Goal: Task Accomplishment & Management: Use online tool/utility

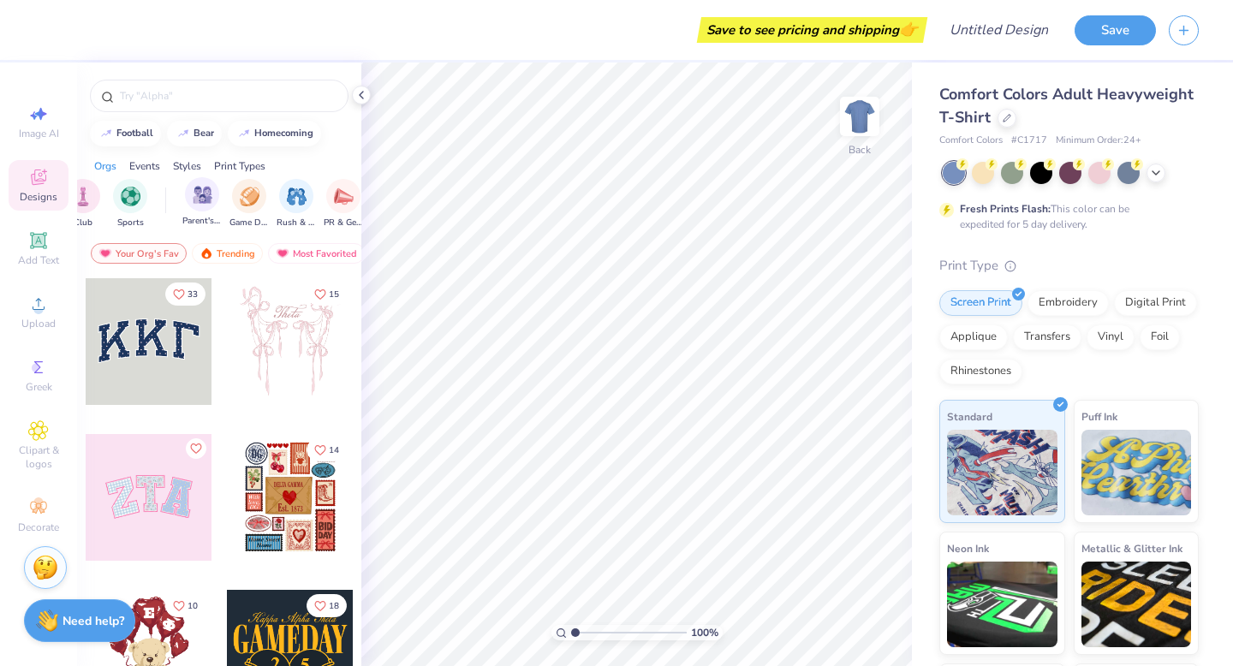
scroll to position [0, 131]
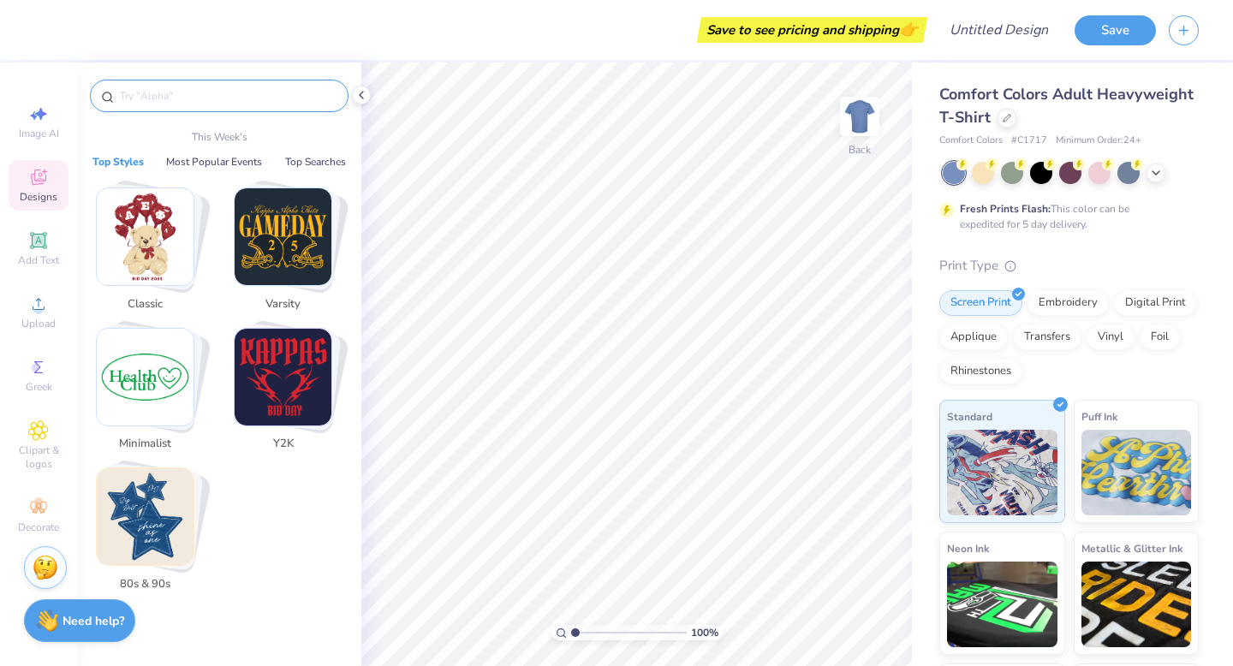
click at [226, 101] on input "text" at bounding box center [227, 95] width 219 height 17
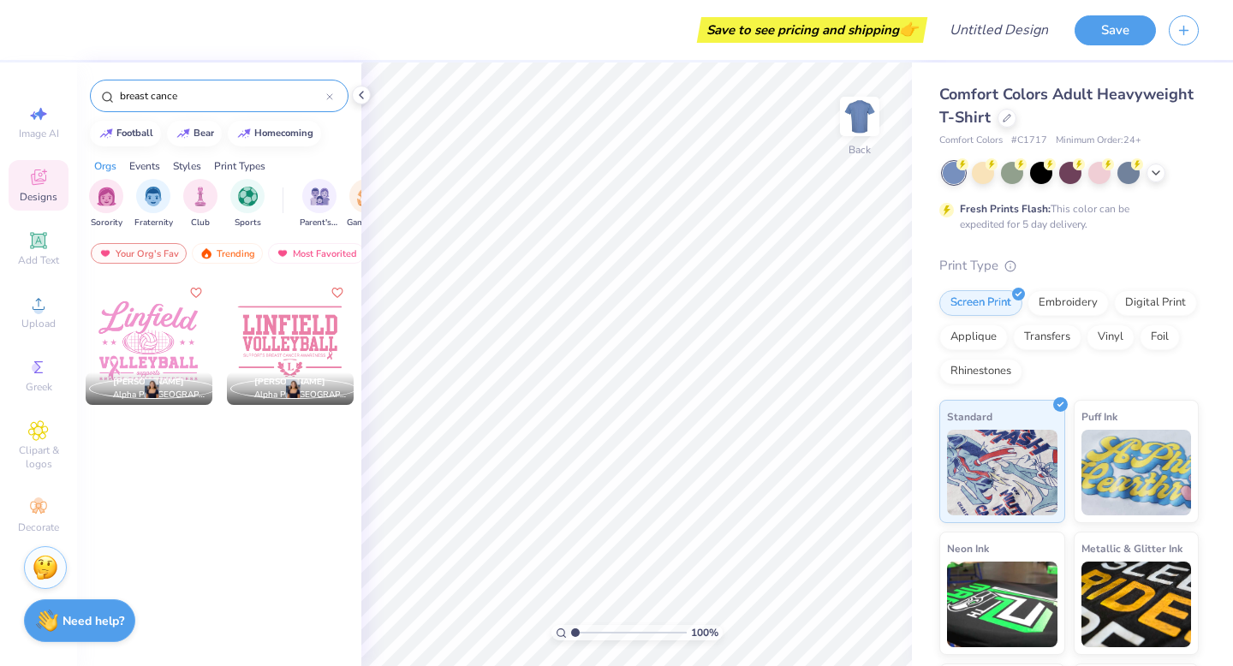
type input "breast cancer"
click at [327, 95] on icon at bounding box center [329, 96] width 7 height 7
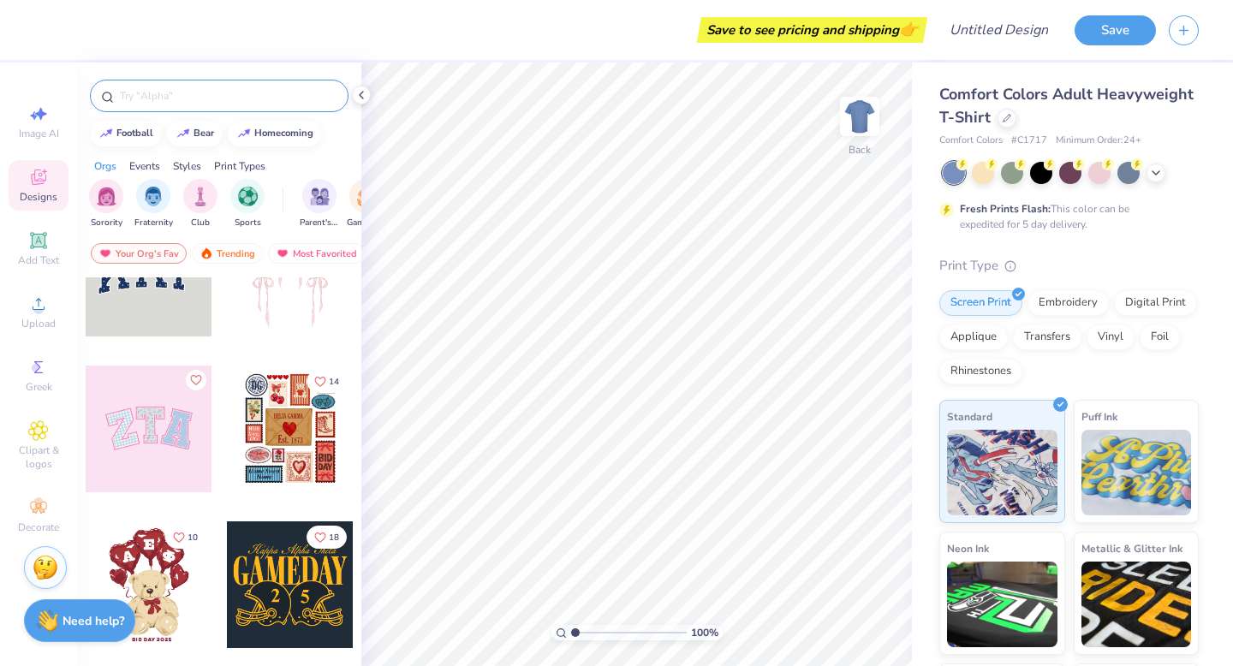
scroll to position [69, 0]
click at [277, 446] on div at bounding box center [290, 428] width 127 height 127
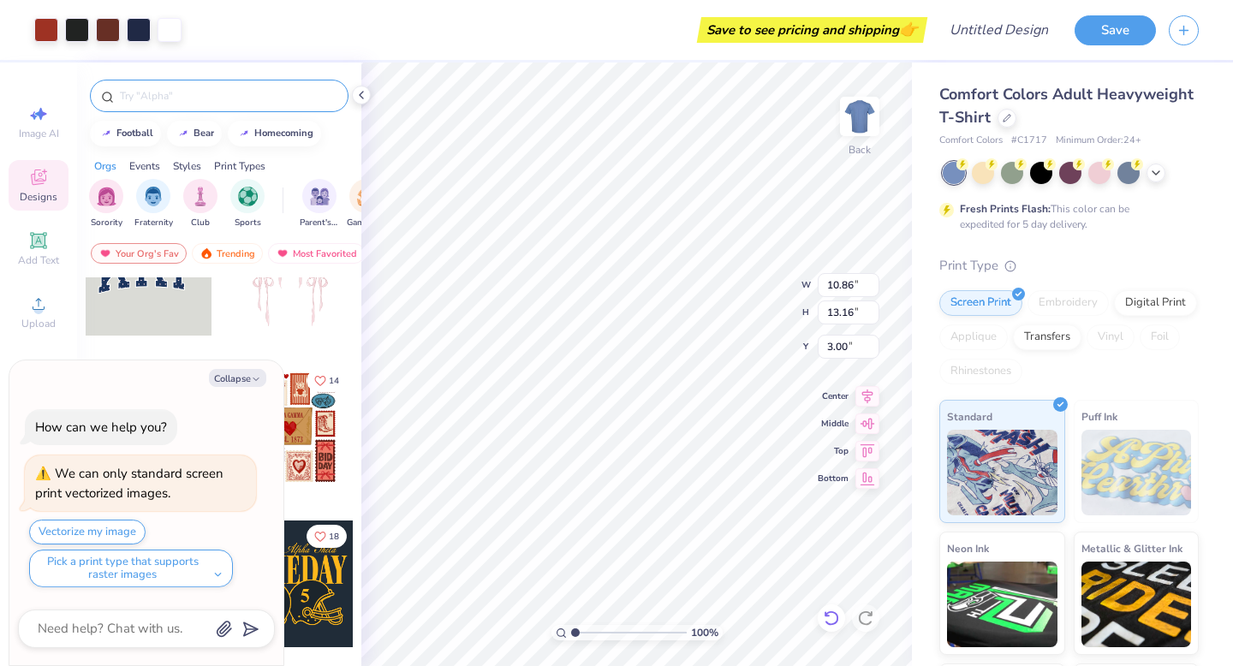
click at [828, 614] on icon at bounding box center [831, 618] width 17 height 17
click at [870, 621] on icon at bounding box center [865, 617] width 15 height 15
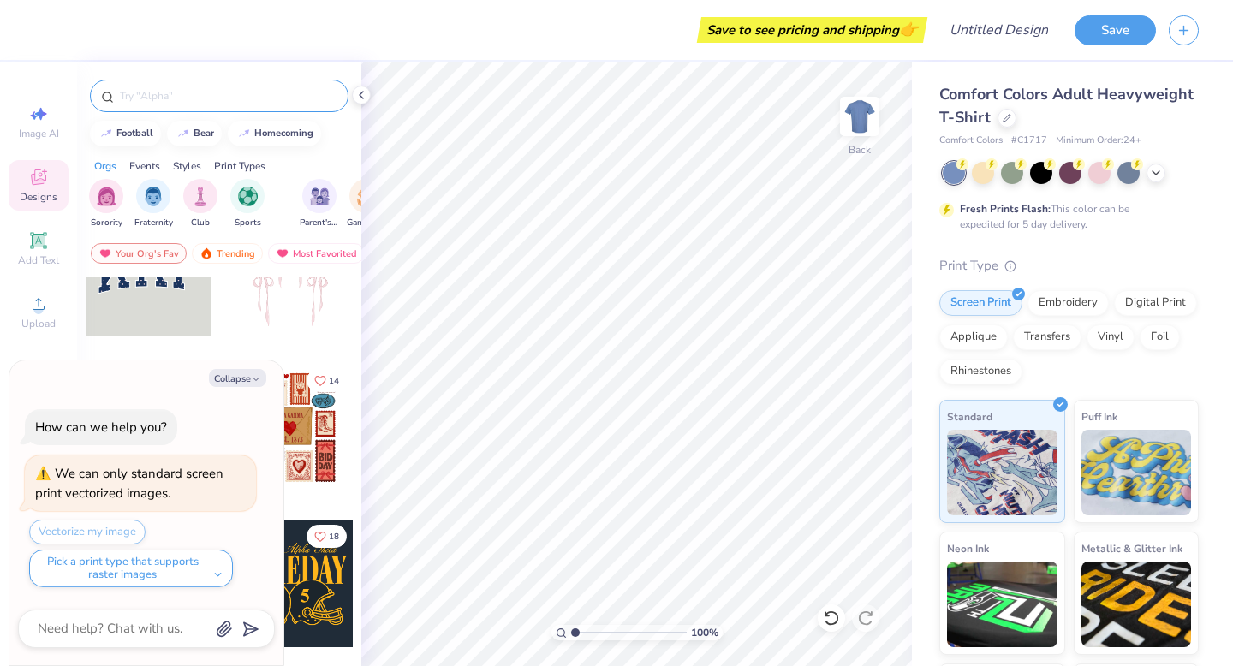
click at [235, 367] on div "Collapse How can we help you? We can only standard screen print vectorized imag…" at bounding box center [146, 513] width 274 height 306
click at [238, 376] on button "Collapse" at bounding box center [237, 378] width 57 height 18
type textarea "x"
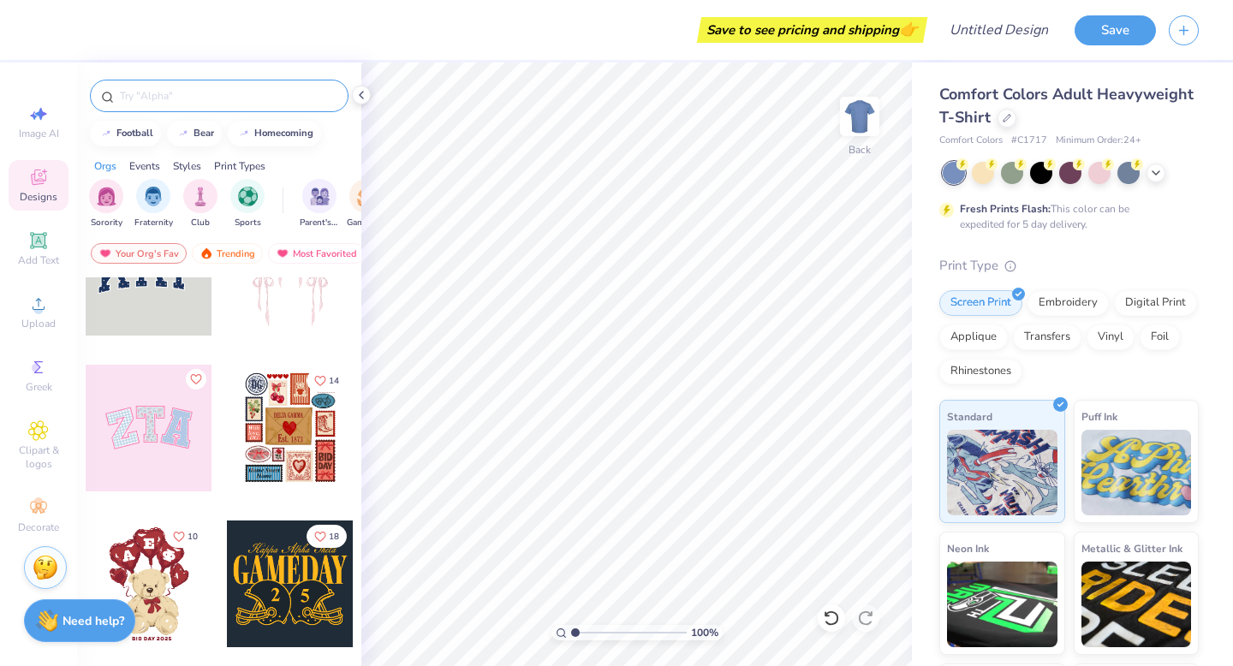
scroll to position [208, 0]
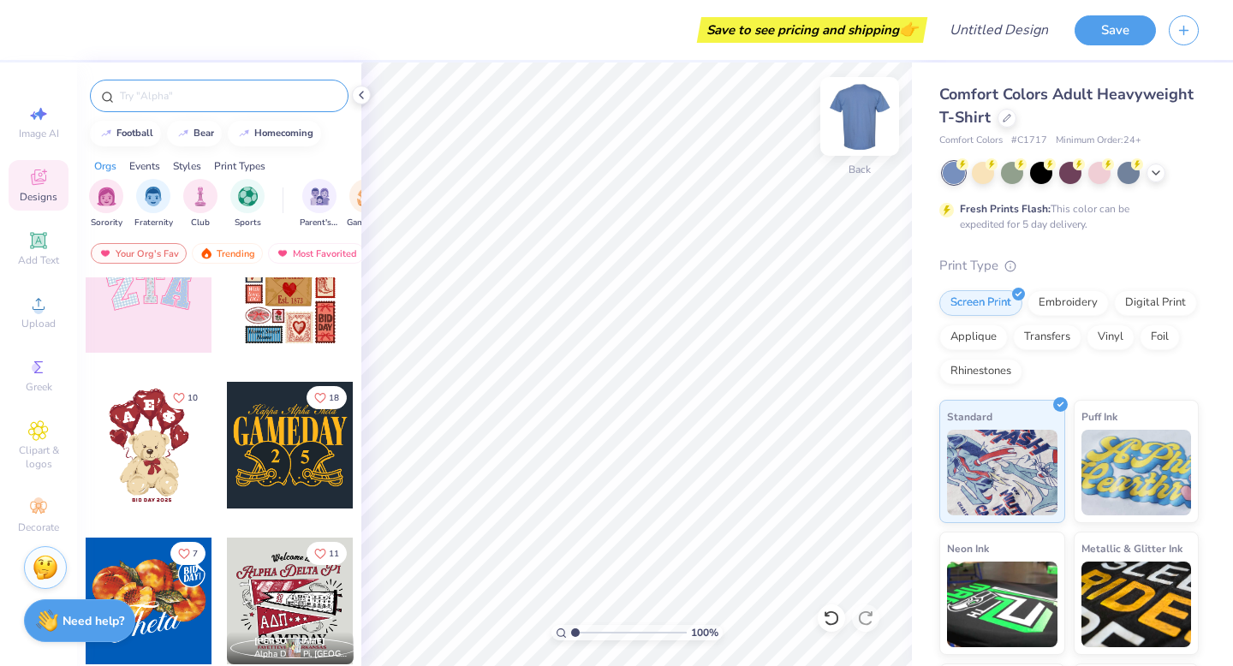
click at [870, 112] on img at bounding box center [859, 116] width 68 height 68
click at [1094, 175] on div at bounding box center [1099, 171] width 22 height 22
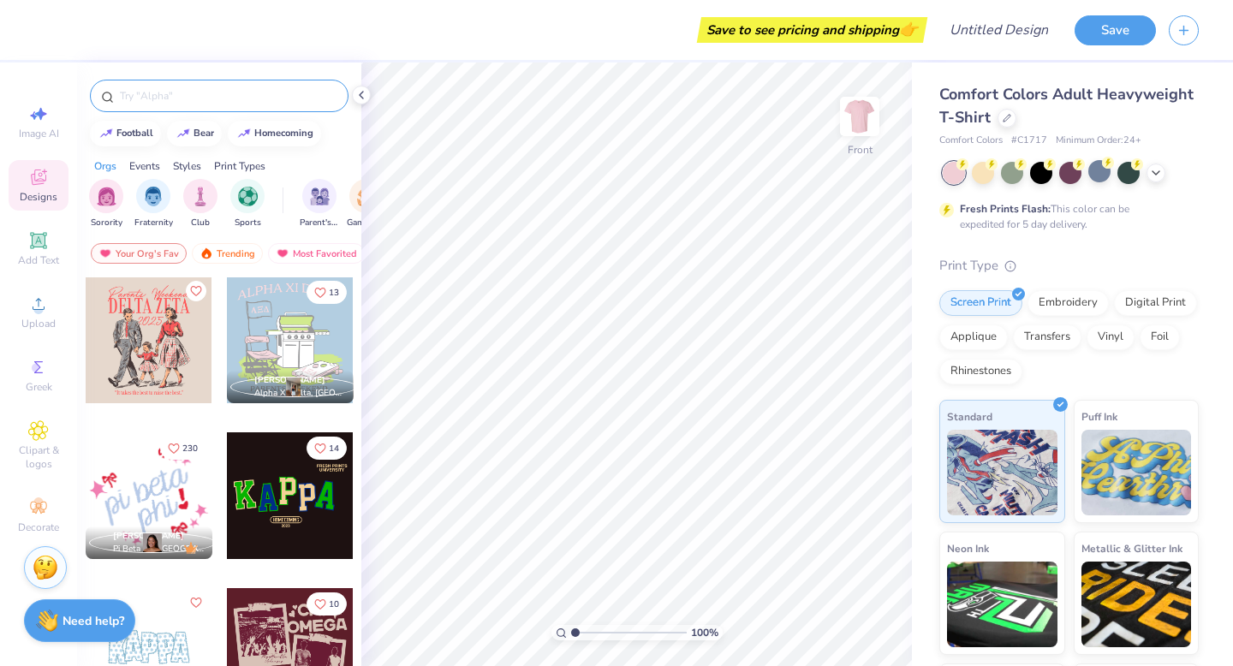
scroll to position [2299, 0]
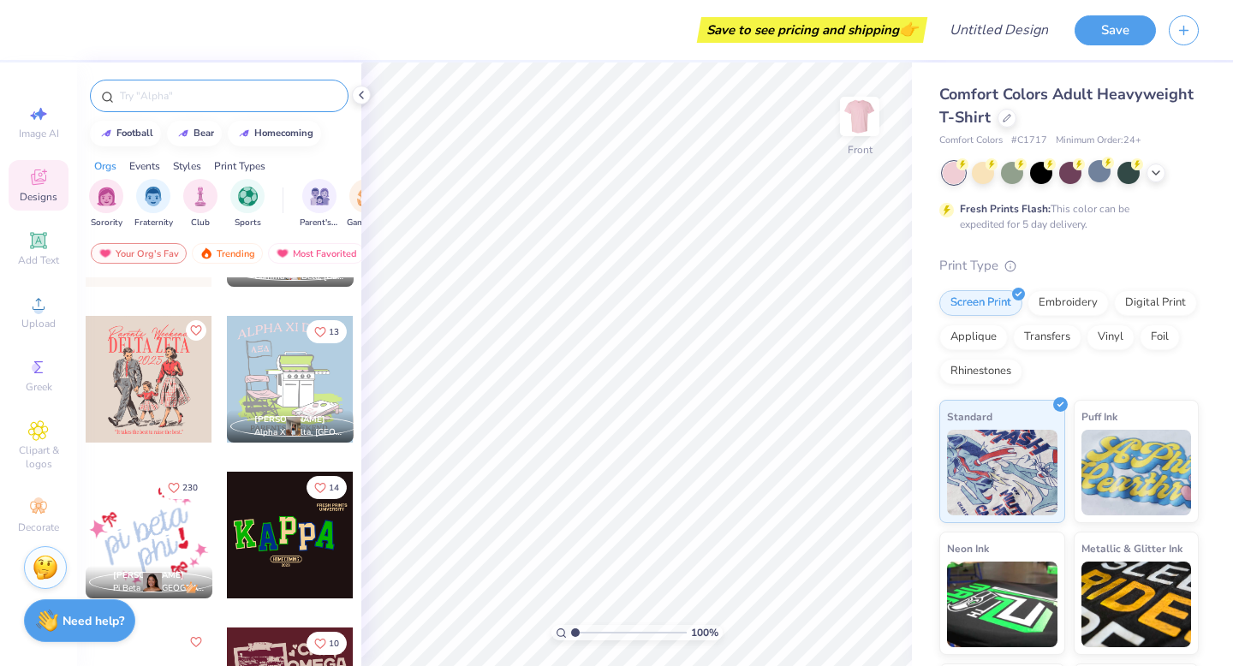
click at [235, 99] on input "text" at bounding box center [227, 95] width 219 height 17
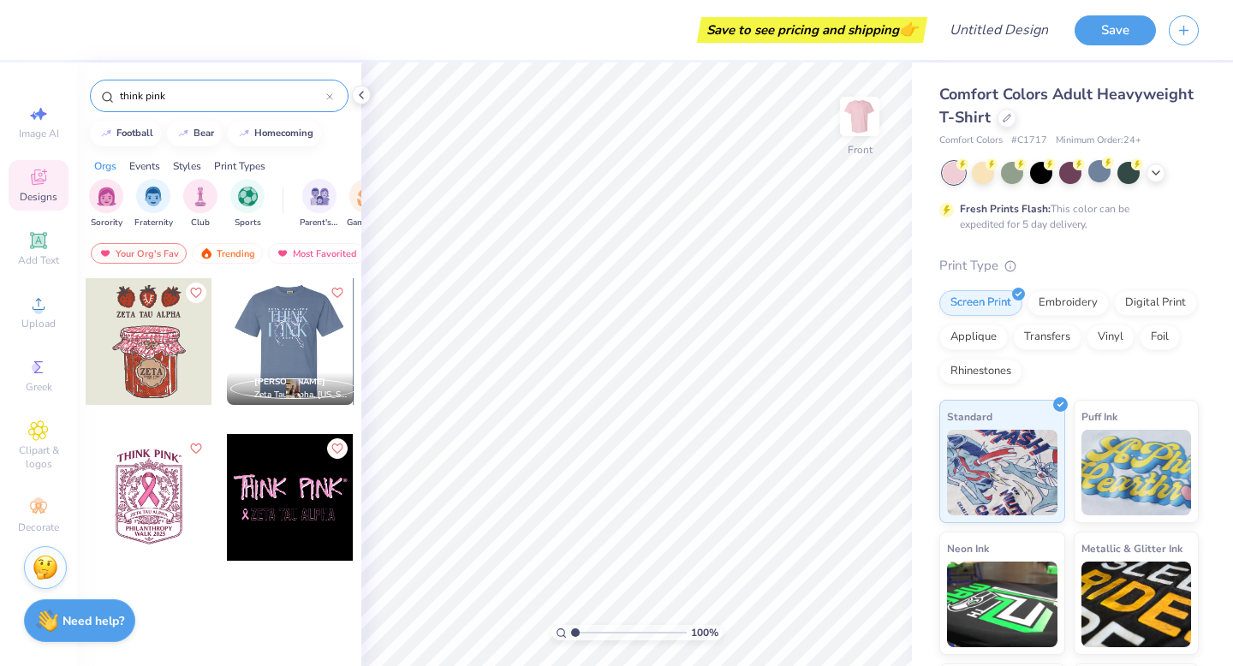
type input "think pink"
click at [291, 324] on div at bounding box center [290, 341] width 380 height 127
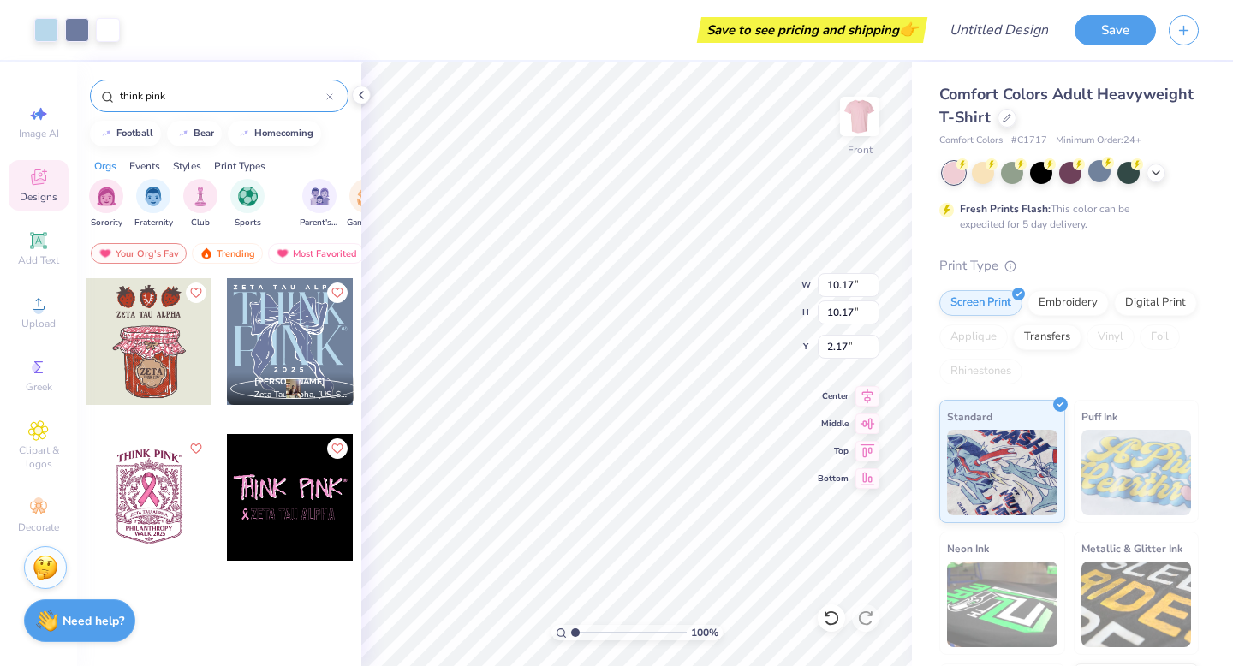
type input "2.17"
type input "11.58"
type input "6.13"
click at [171, 367] on div at bounding box center [149, 341] width 127 height 127
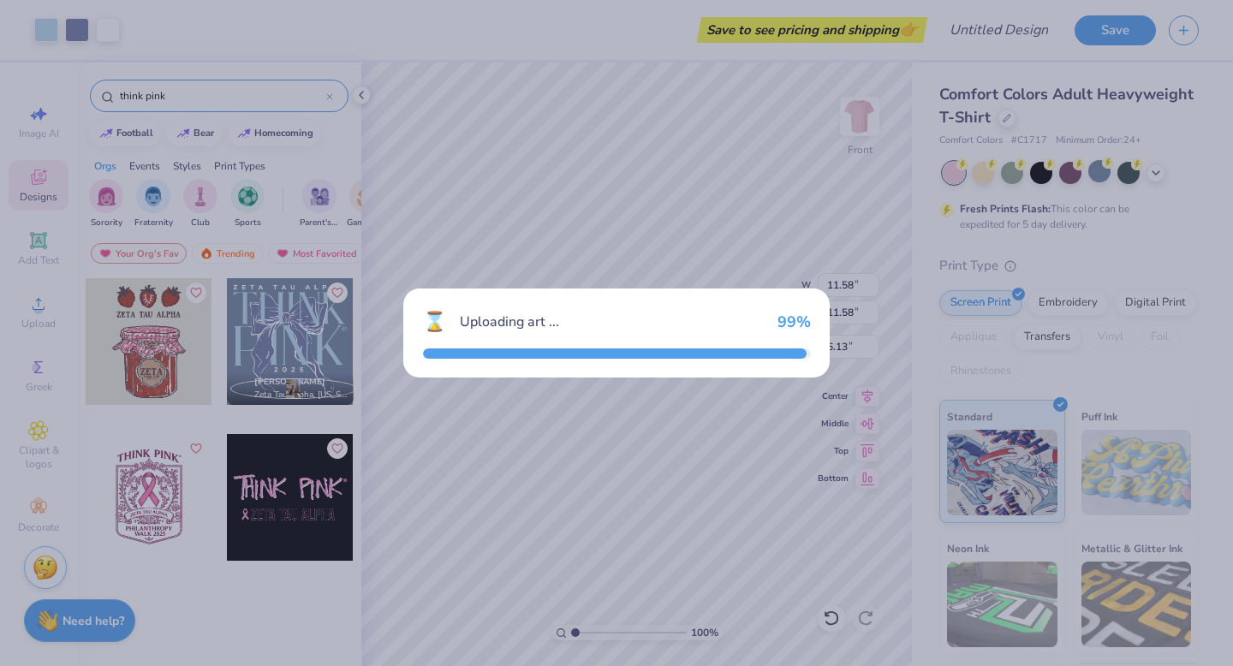
type input "10.38"
type input "10.31"
type input "3.00"
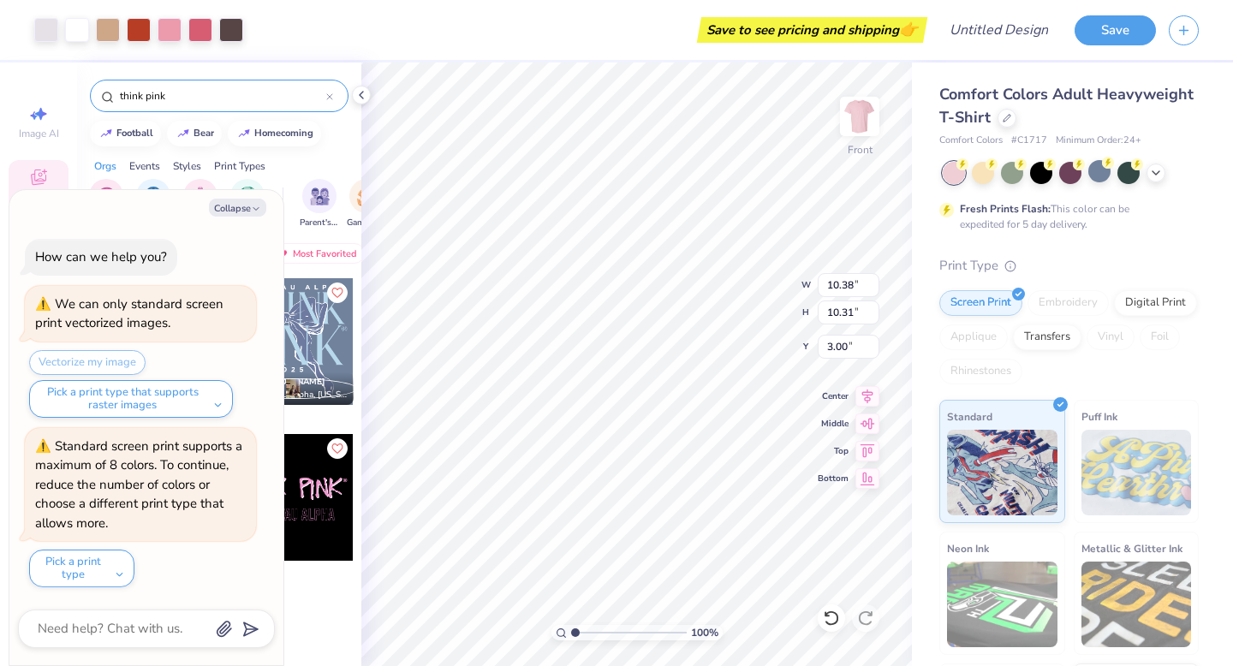
type textarea "x"
type input "8.98"
click at [245, 207] on button "Collapse" at bounding box center [237, 208] width 57 height 18
type textarea "x"
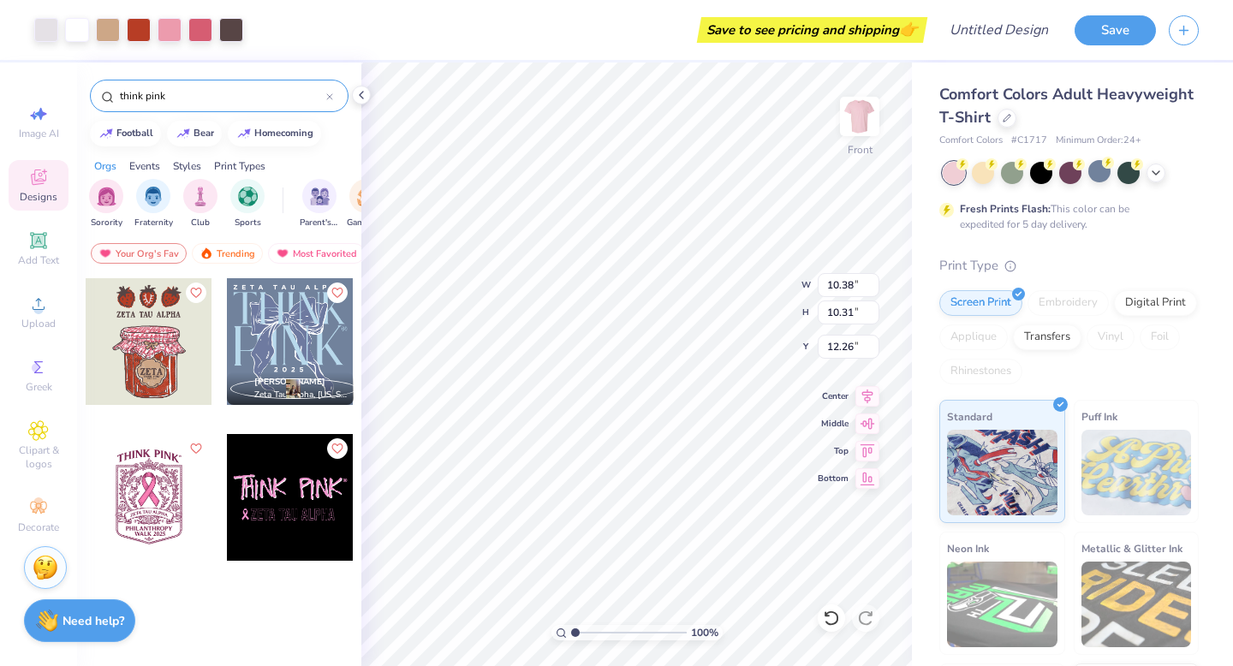
type input "15.12"
type input "11.58"
type input "6.13"
click at [81, 28] on div at bounding box center [77, 28] width 24 height 24
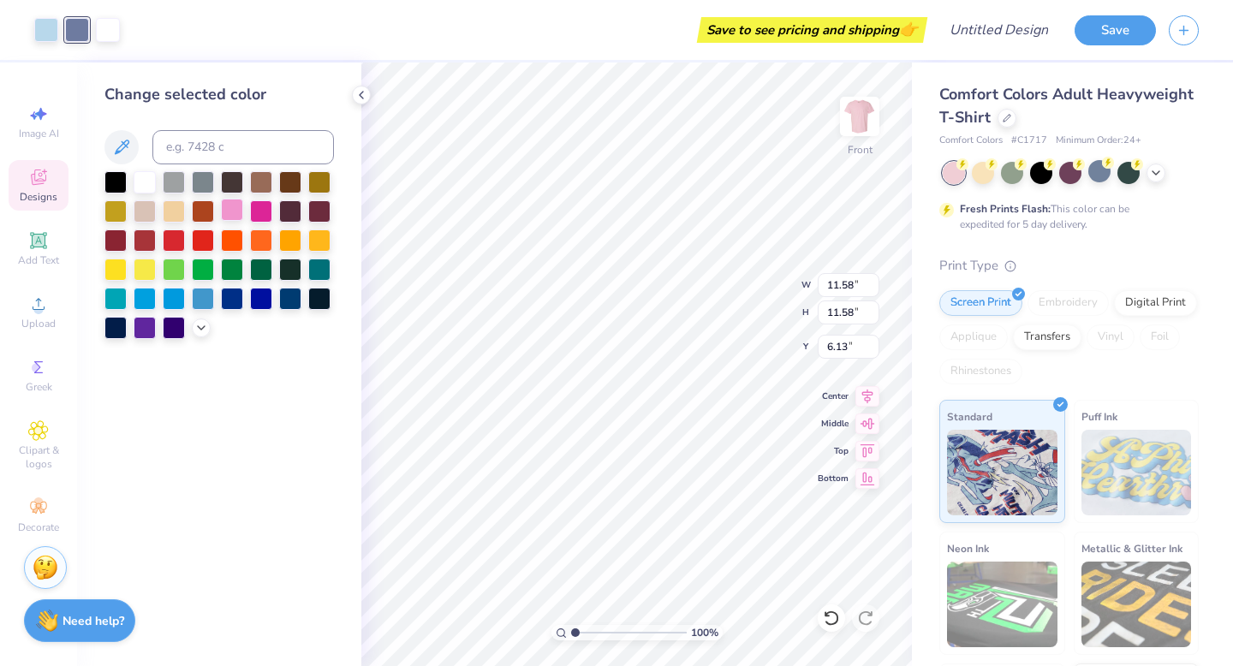
click at [234, 209] on div at bounding box center [232, 210] width 22 height 22
click at [51, 34] on div at bounding box center [46, 28] width 24 height 24
click at [257, 211] on div at bounding box center [261, 210] width 22 height 22
click at [115, 33] on div at bounding box center [108, 28] width 24 height 24
click at [117, 186] on div at bounding box center [115, 181] width 22 height 22
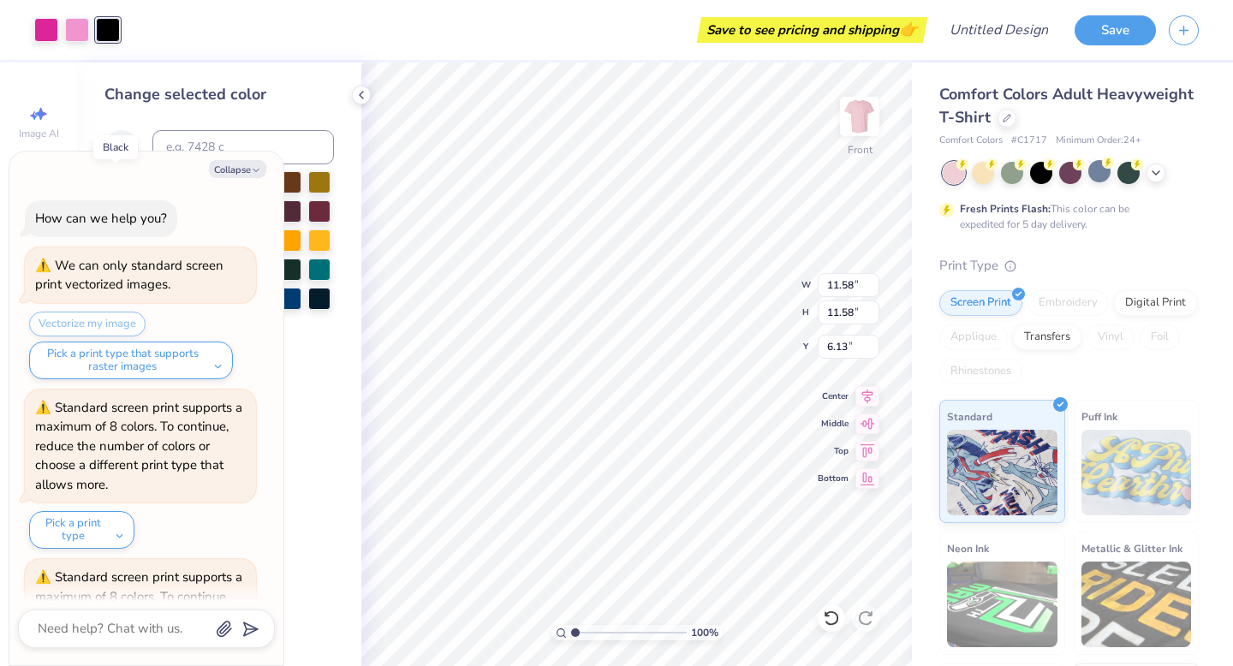
scroll to position [131, 0]
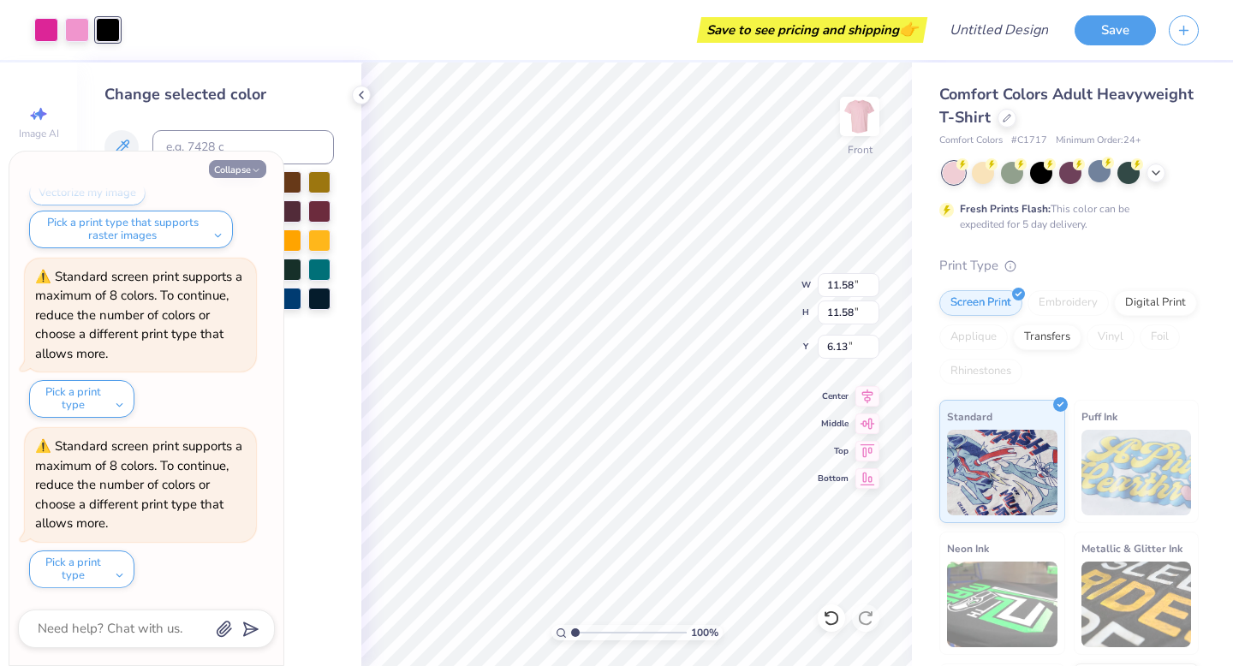
click at [246, 168] on button "Collapse" at bounding box center [237, 169] width 57 height 18
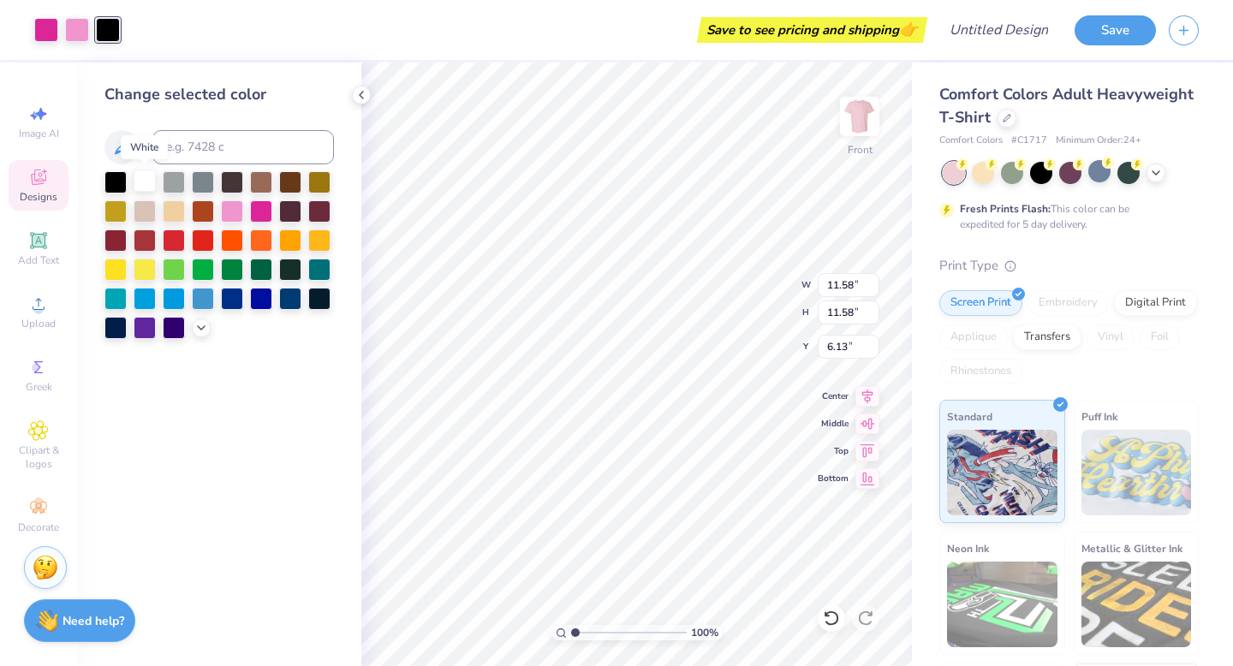
click at [146, 183] on div at bounding box center [145, 181] width 22 height 22
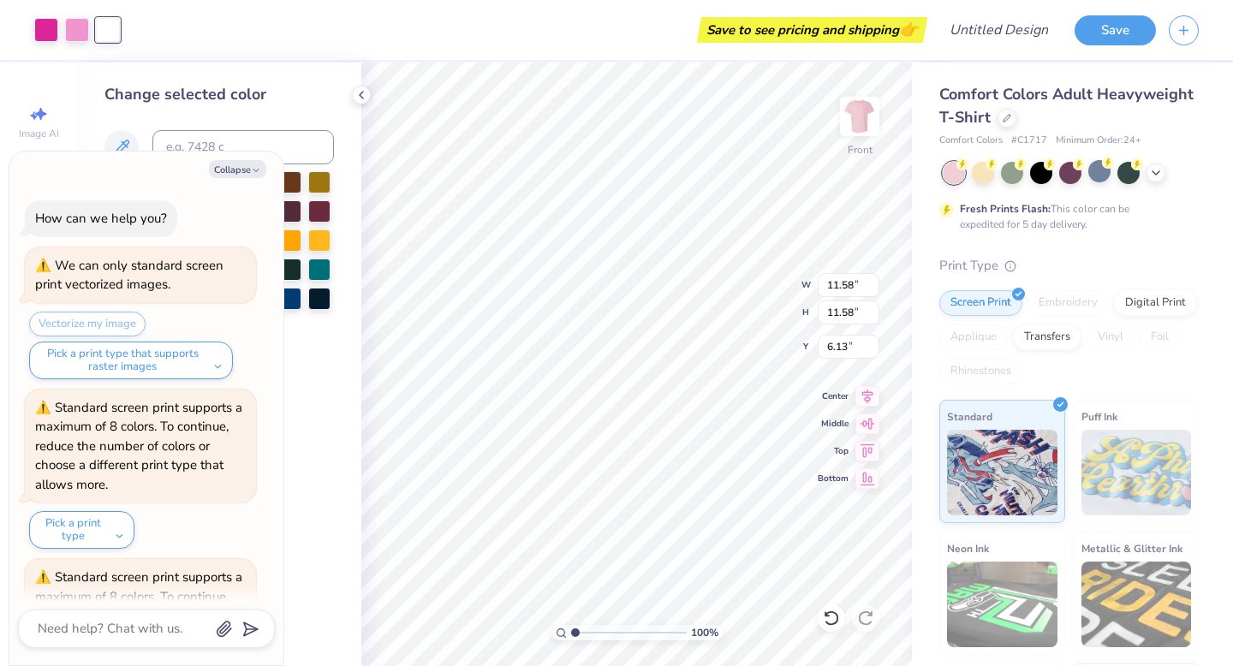
scroll to position [301, 0]
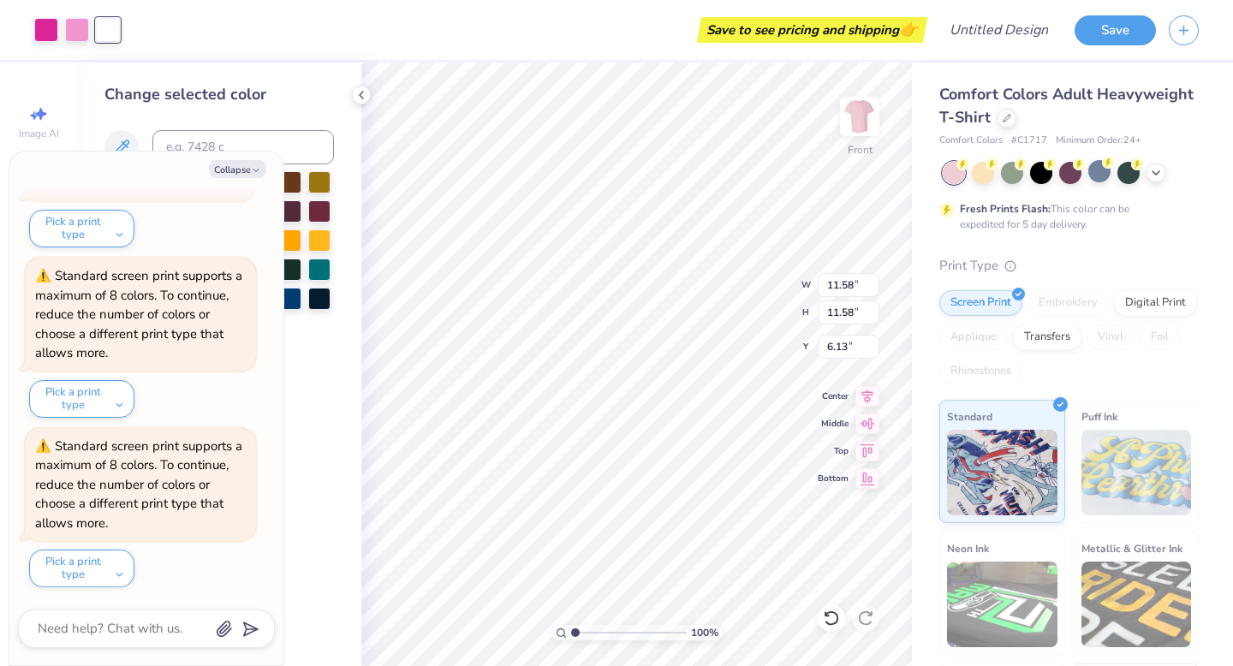
type textarea "x"
type input "10.38"
type input "10.31"
type input "15.12"
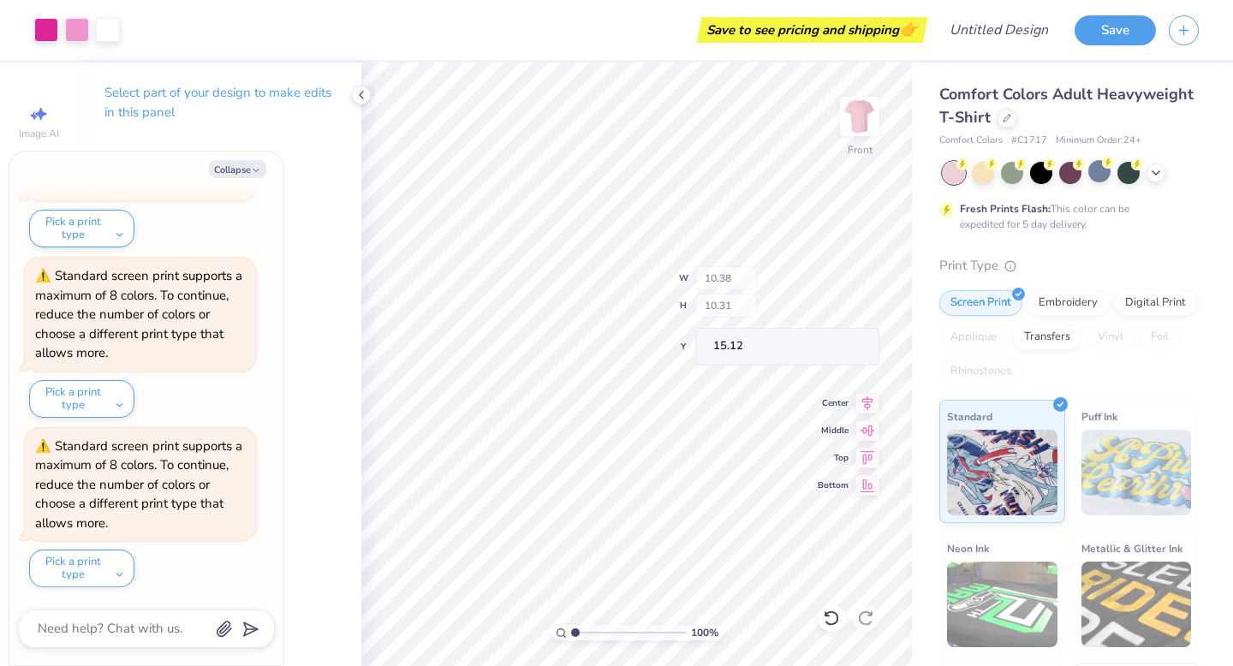
type textarea "x"
type input "15.11"
click at [248, 168] on button "Collapse" at bounding box center [237, 169] width 57 height 18
type textarea "x"
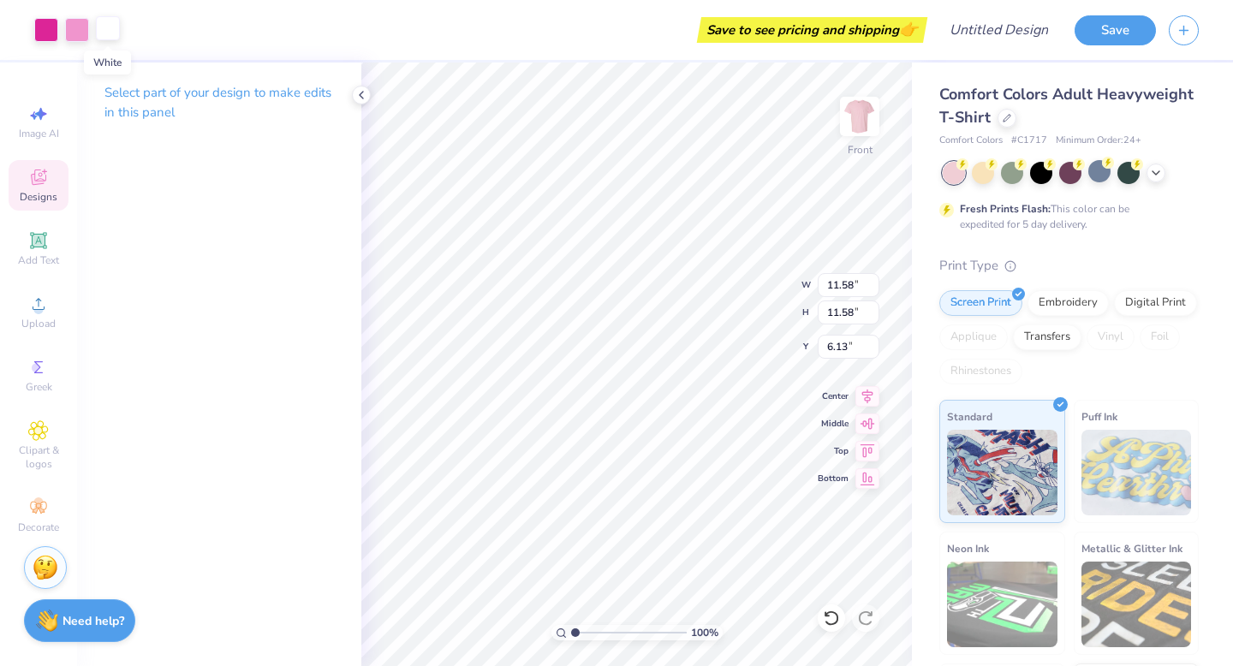
click at [110, 33] on div at bounding box center [108, 28] width 24 height 24
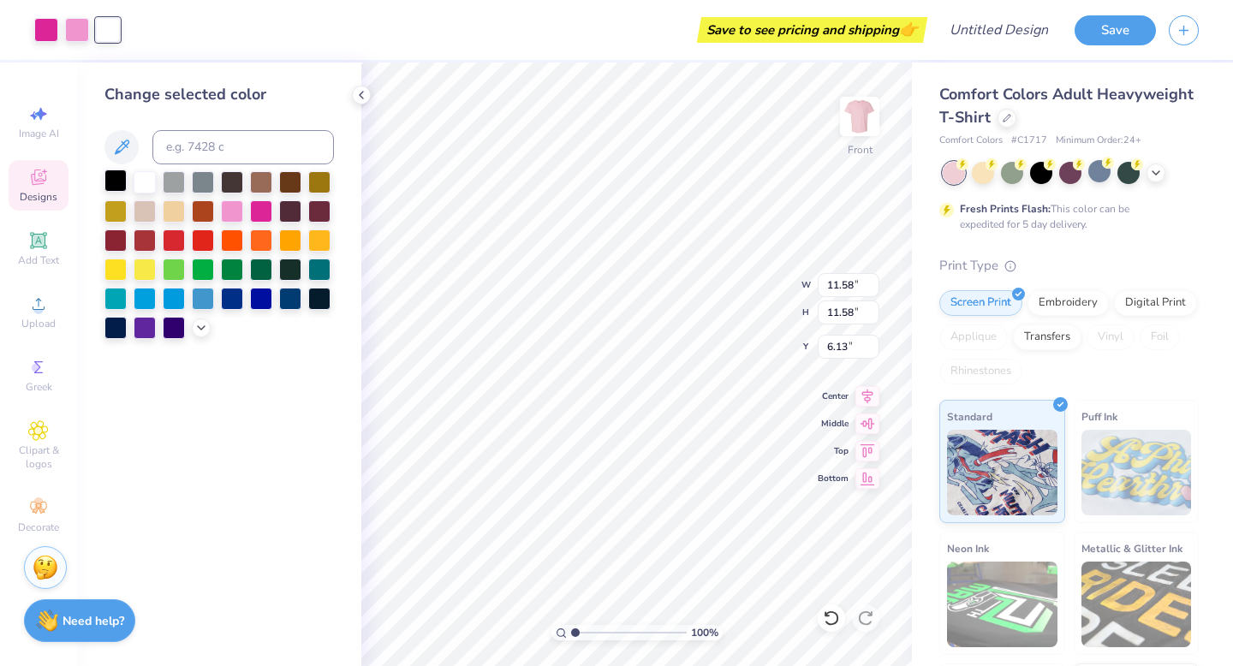
click at [112, 184] on div at bounding box center [115, 181] width 22 height 22
click at [144, 181] on div at bounding box center [145, 181] width 22 height 22
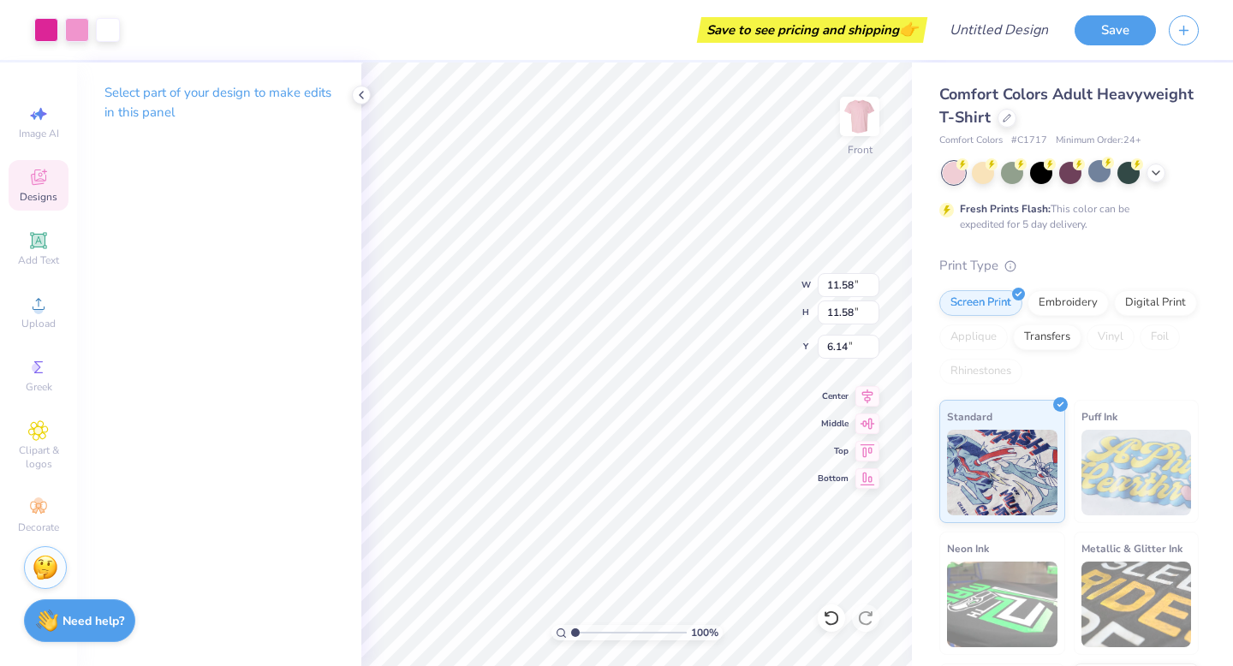
type input "4.15"
click at [221, 220] on div "Select part of your design to make edits in this panel" at bounding box center [219, 364] width 284 height 604
click at [27, 188] on div "Designs" at bounding box center [39, 185] width 60 height 51
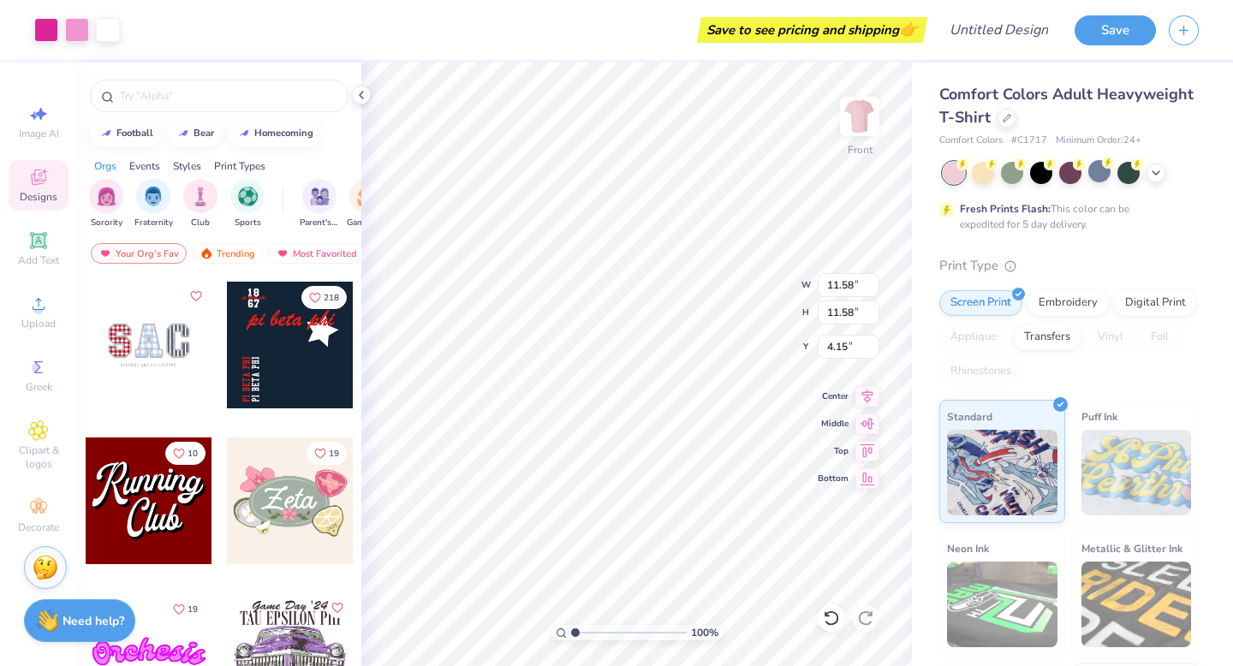
scroll to position [322, 0]
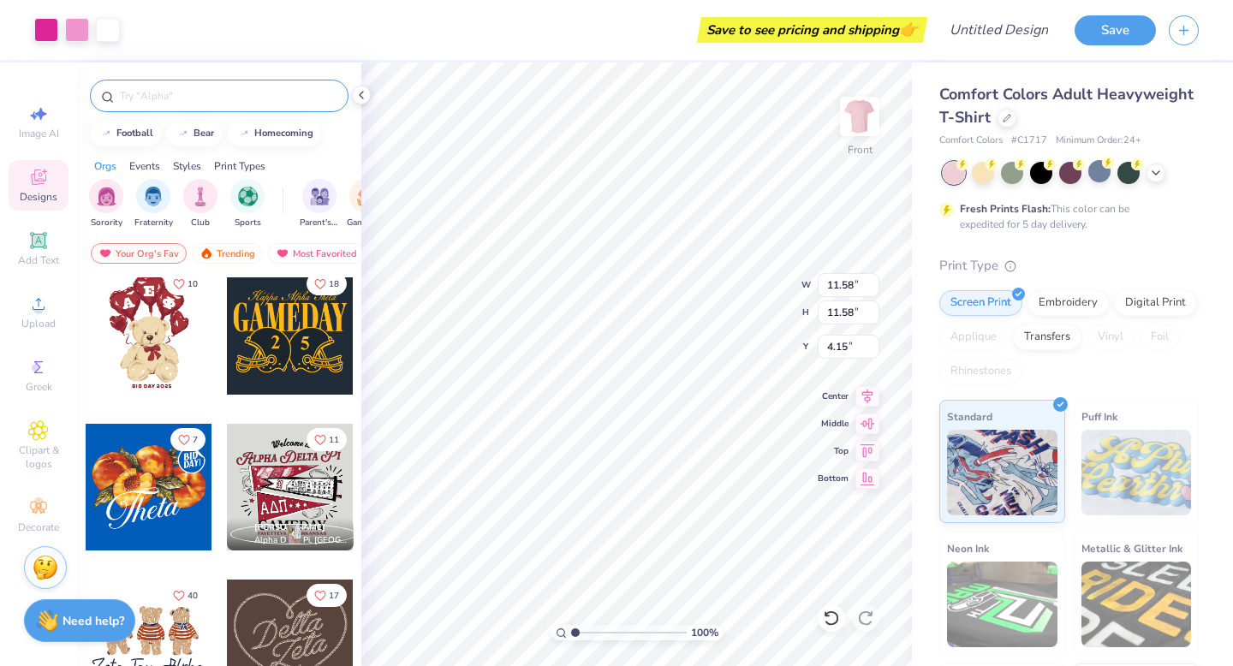
click at [233, 104] on input "text" at bounding box center [227, 95] width 219 height 17
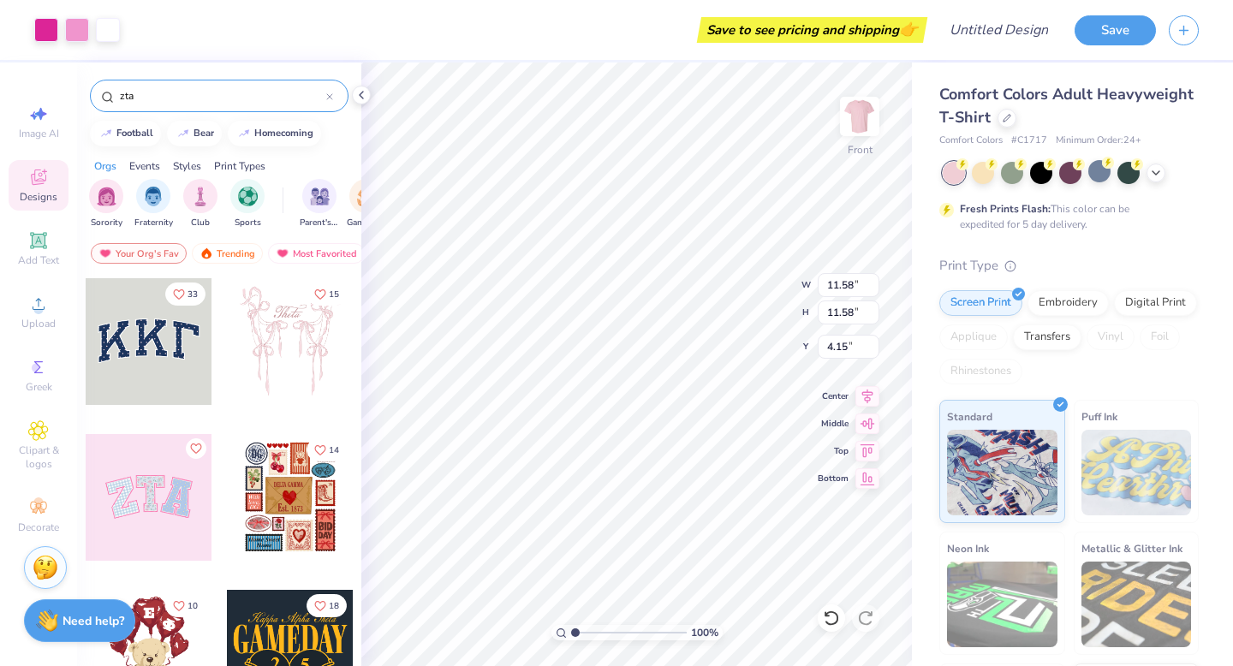
type input "zta"
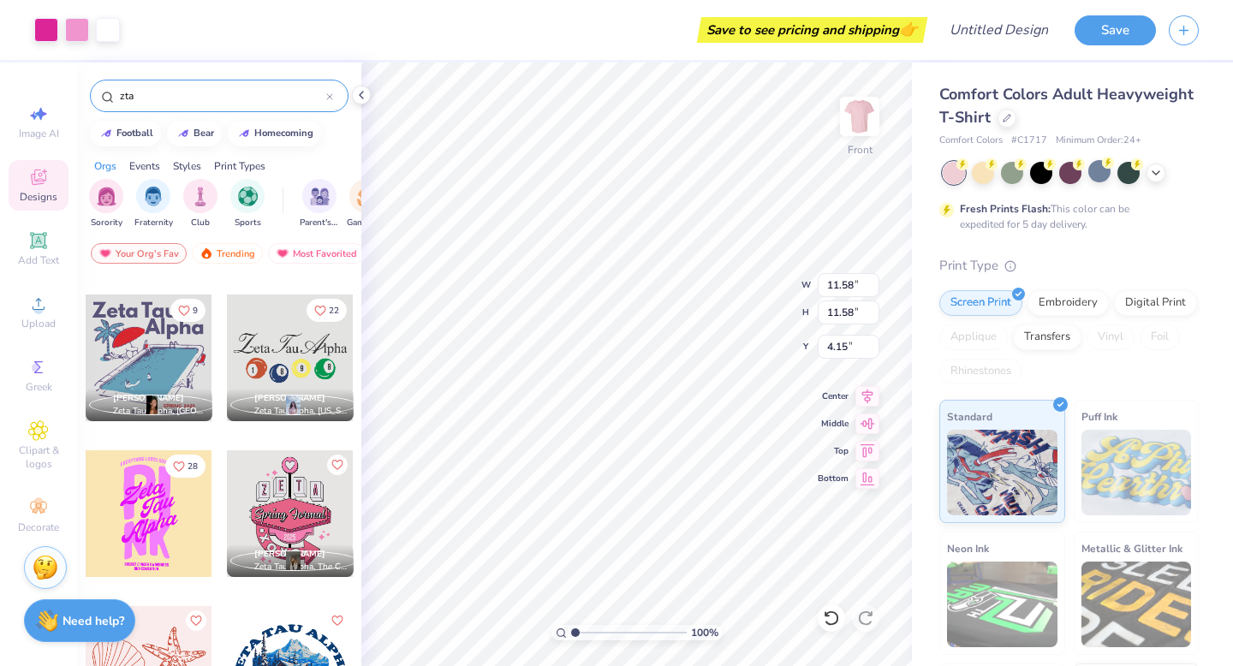
scroll to position [608, 0]
type input "4.23"
click at [856, 122] on img at bounding box center [859, 116] width 68 height 68
click at [324, 352] on div at bounding box center [290, 357] width 127 height 127
click at [866, 111] on img at bounding box center [859, 116] width 68 height 68
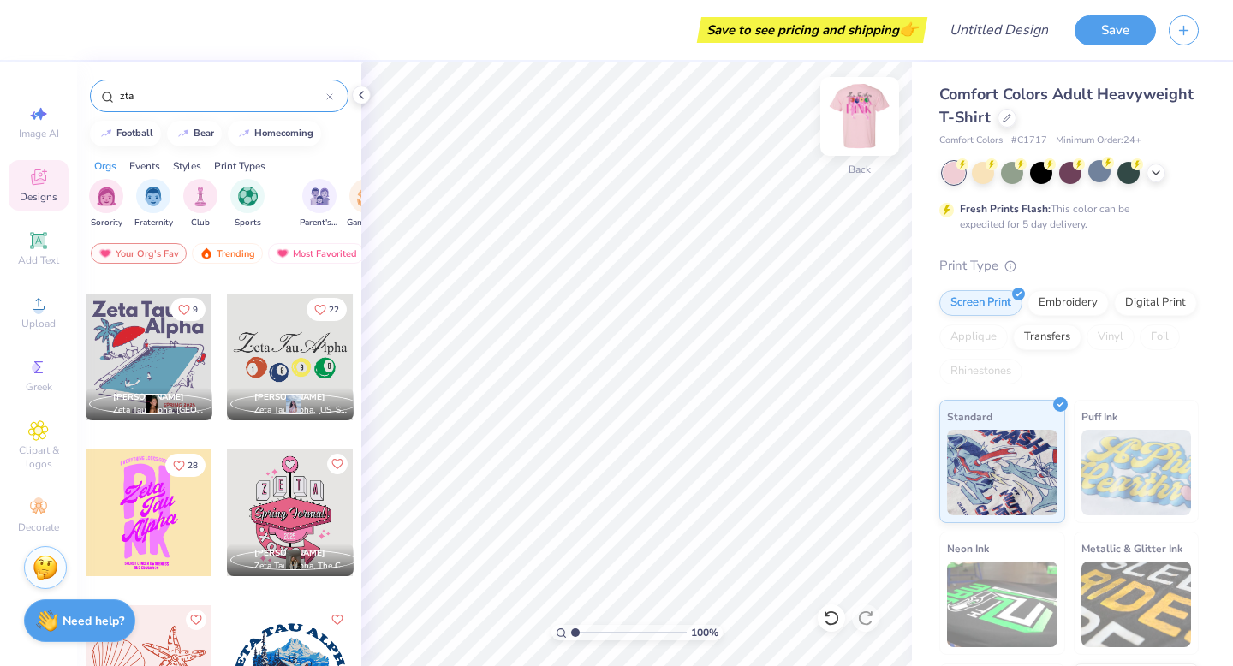
click at [874, 105] on img at bounding box center [859, 116] width 68 height 68
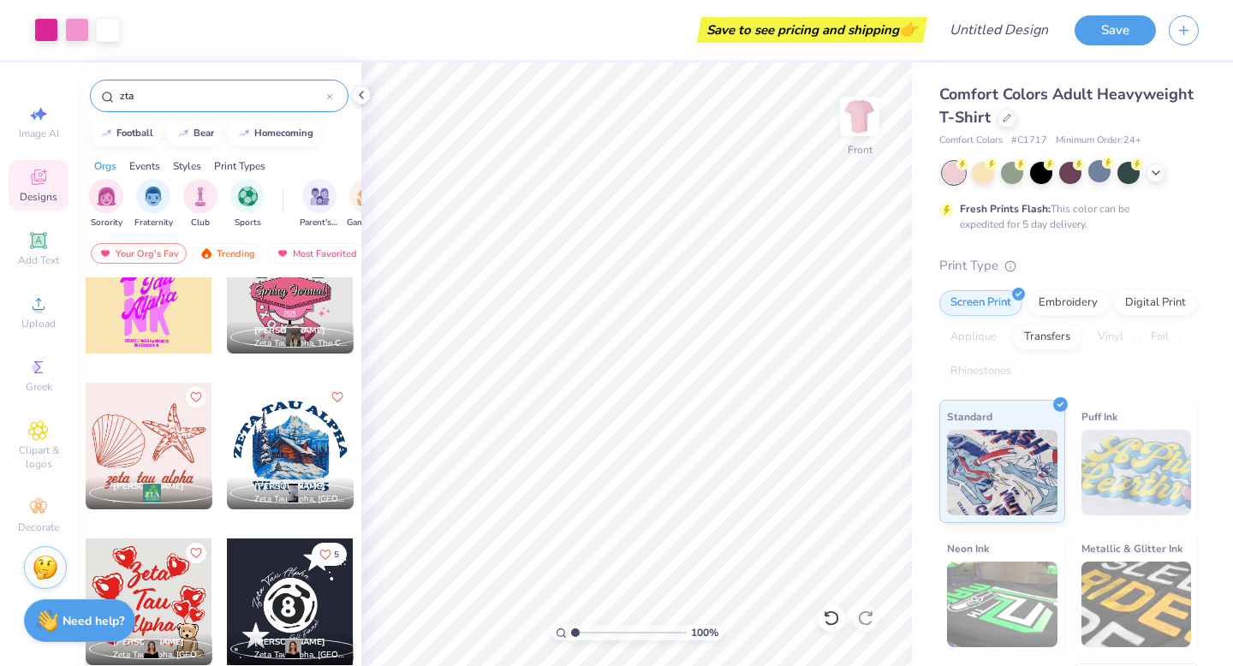
scroll to position [838, 0]
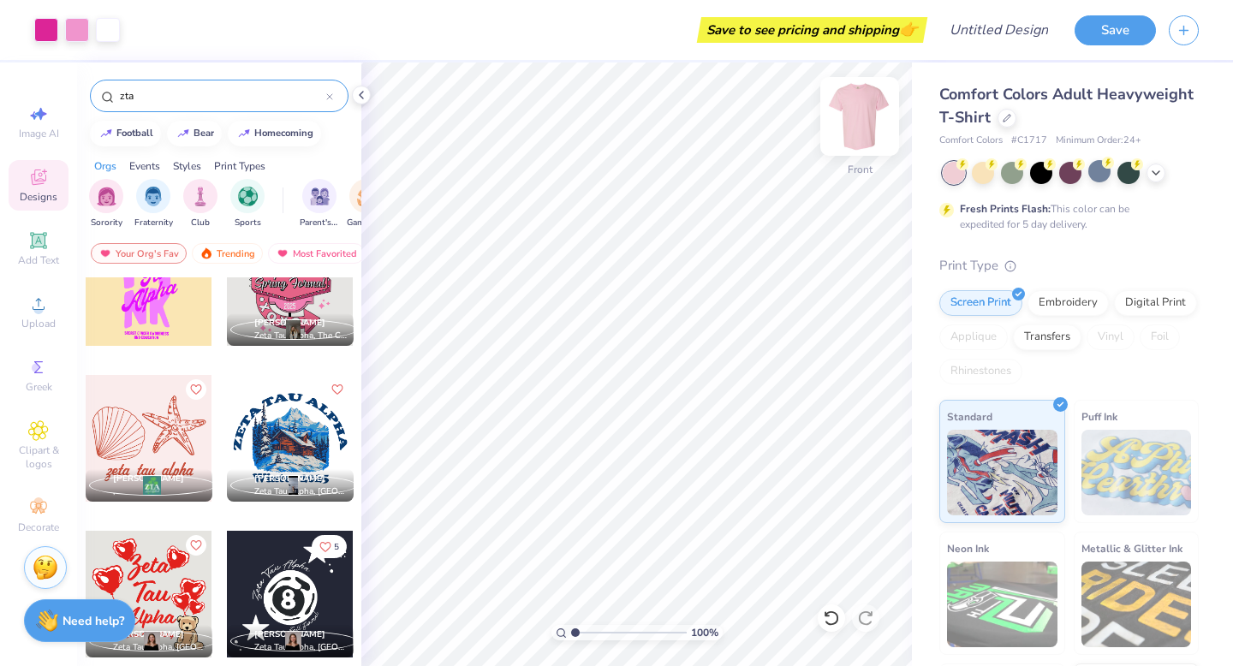
click at [845, 126] on img at bounding box center [859, 116] width 68 height 68
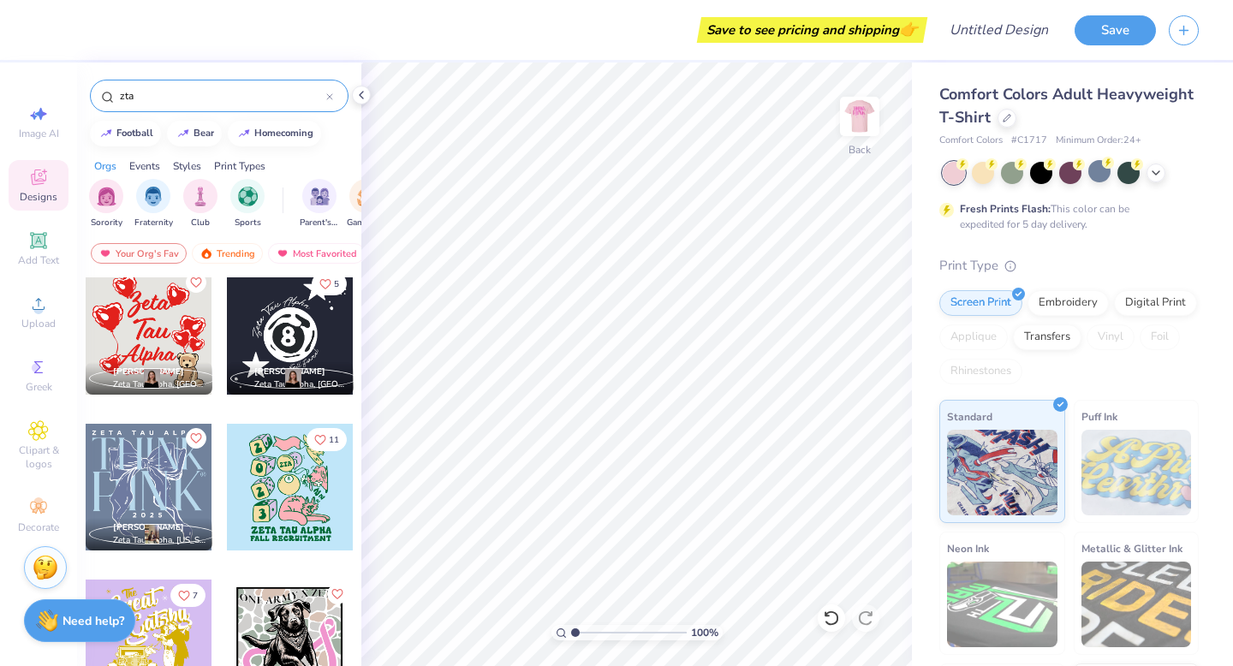
scroll to position [1121, 0]
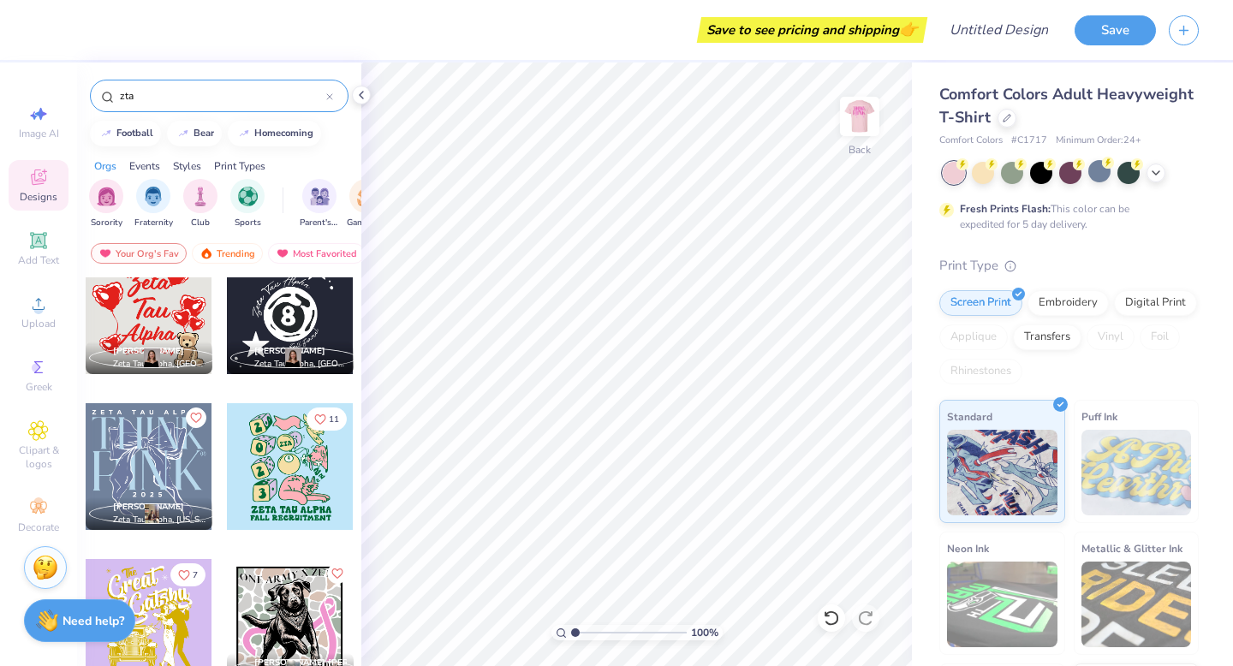
click at [150, 451] on div at bounding box center [149, 466] width 127 height 127
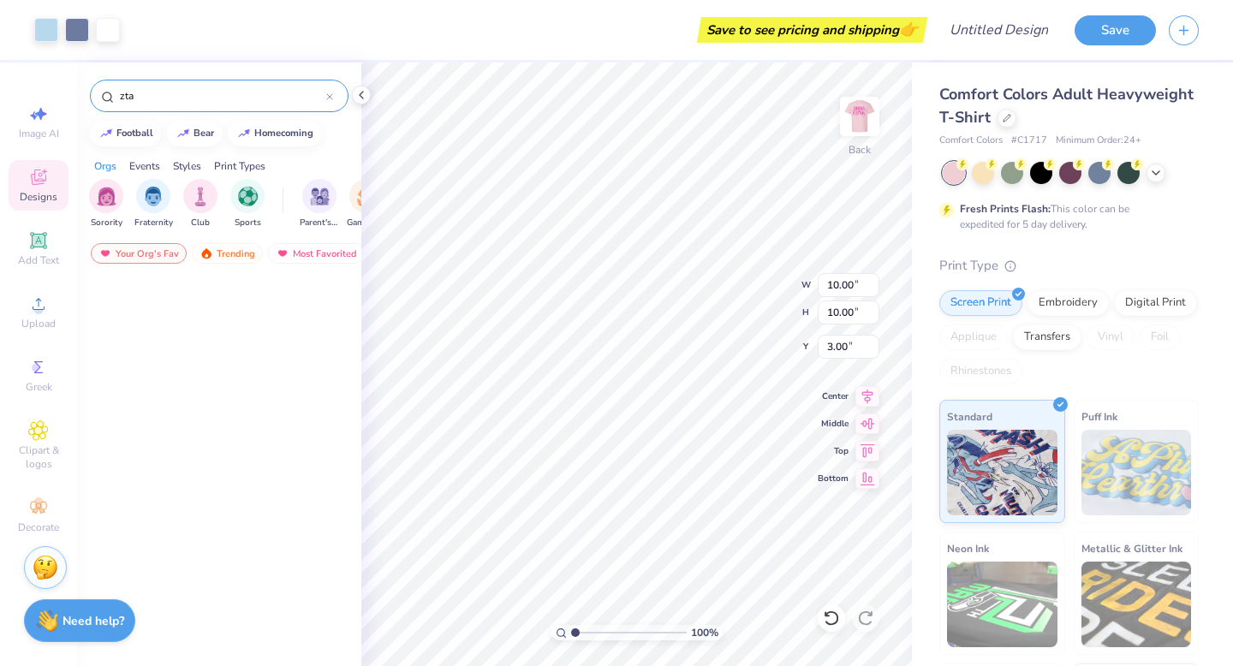
scroll to position [1121, 0]
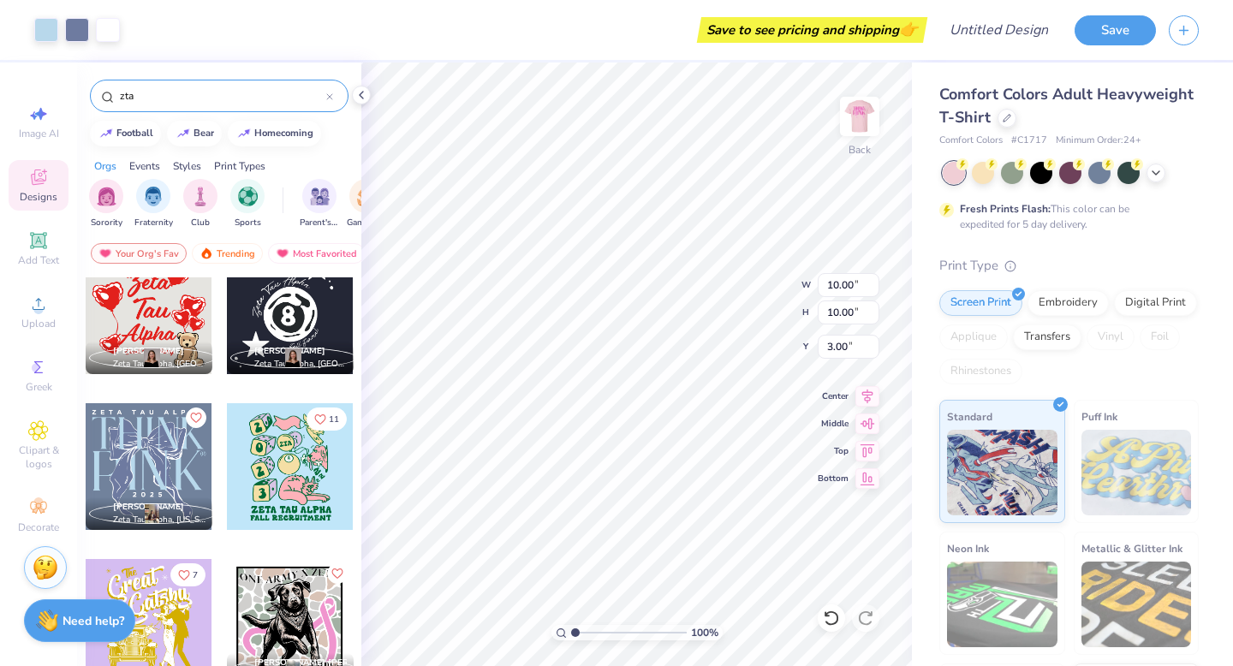
type input "2.89"
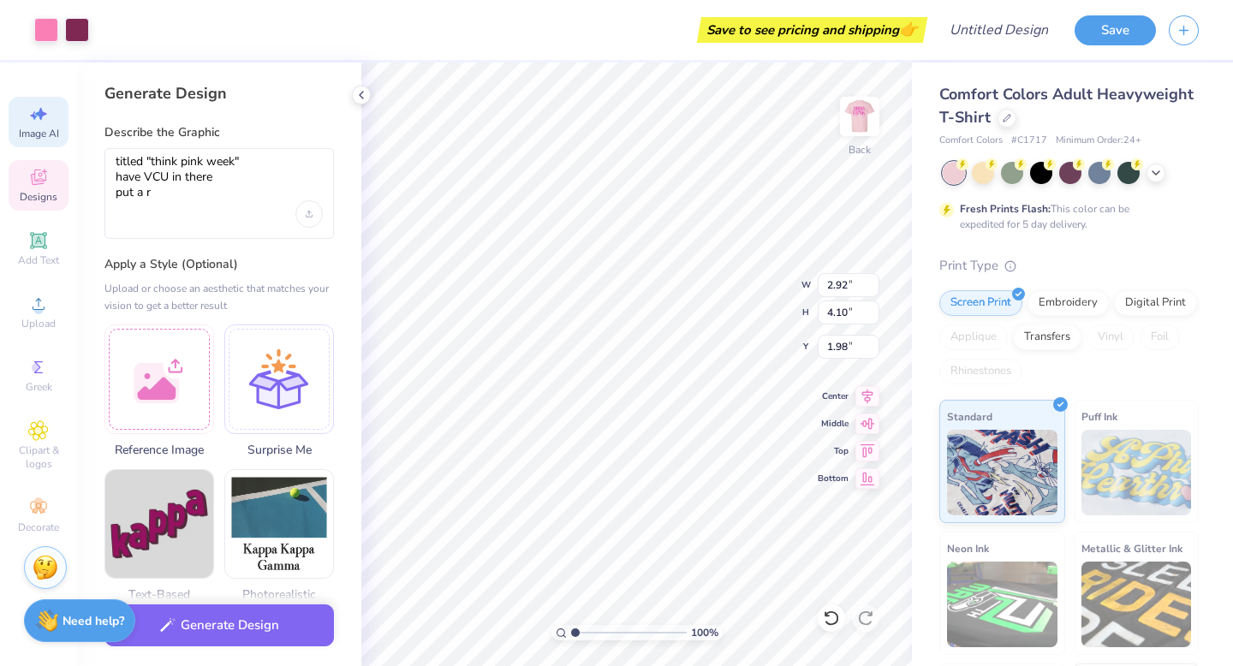
select select "4"
